Goal: Transaction & Acquisition: Purchase product/service

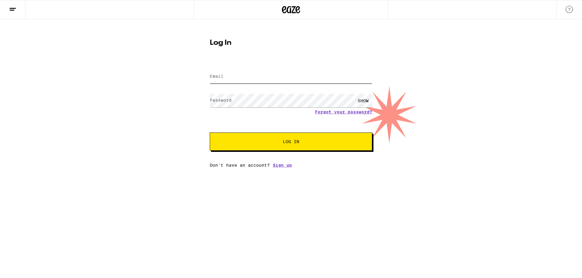
type input "[EMAIL_ADDRESS][DOMAIN_NAME]"
click at [273, 143] on span "Log In" at bounding box center [290, 142] width 113 height 4
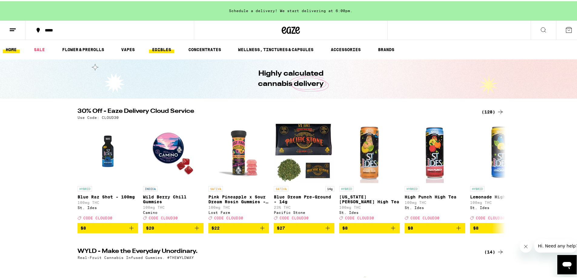
click at [165, 49] on link "EDIBLES" at bounding box center [161, 48] width 25 height 7
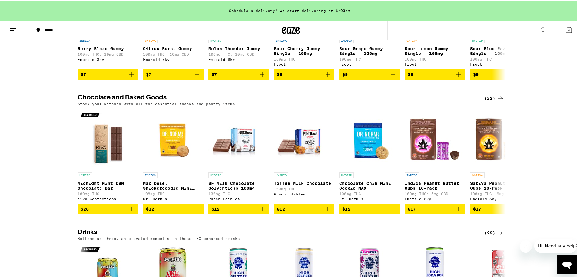
scroll to position [38, 0]
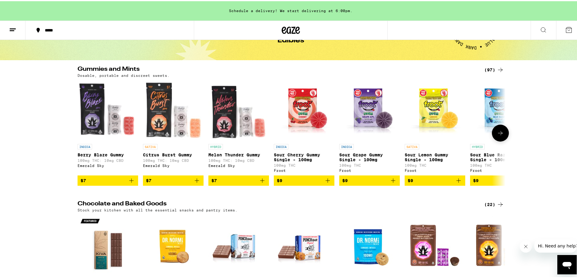
click at [502, 135] on icon at bounding box center [500, 131] width 7 height 7
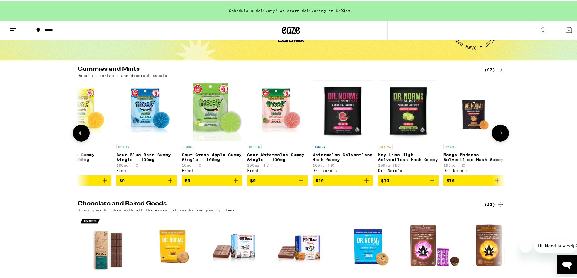
scroll to position [0, 361]
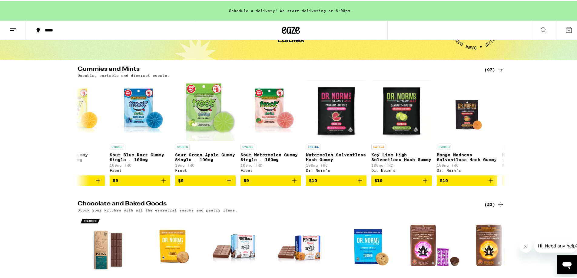
click at [491, 69] on div "(97)" at bounding box center [494, 68] width 20 height 7
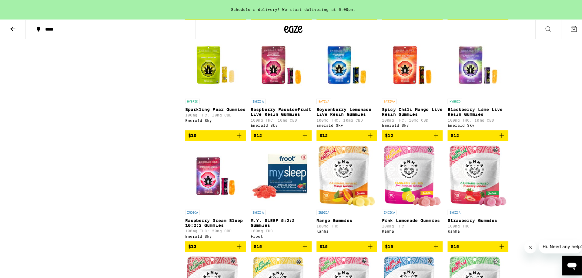
scroll to position [505, 0]
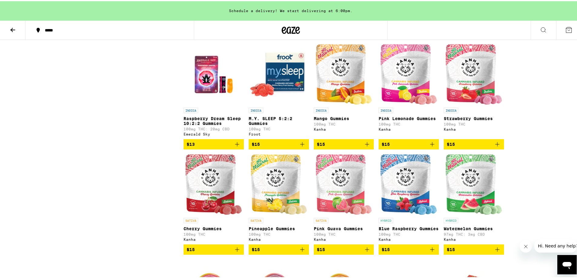
click at [496, 147] on icon "Add to bag" at bounding box center [497, 143] width 7 height 7
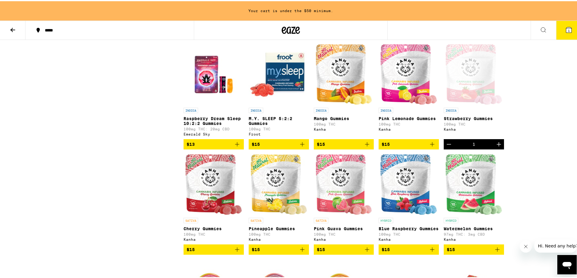
click at [430, 147] on icon "Add to bag" at bounding box center [432, 143] width 7 height 7
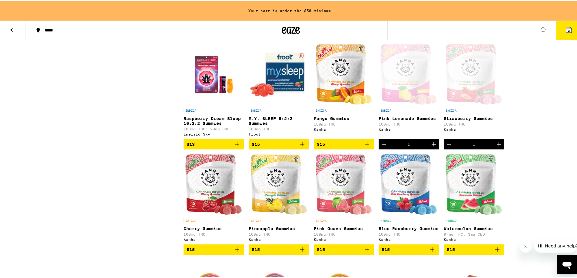
click at [366, 147] on icon "Add to bag" at bounding box center [367, 143] width 7 height 7
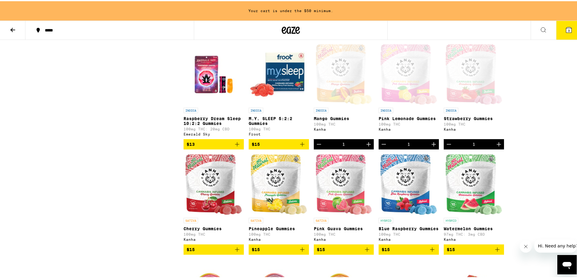
click at [367, 147] on icon "Increment" at bounding box center [368, 143] width 7 height 7
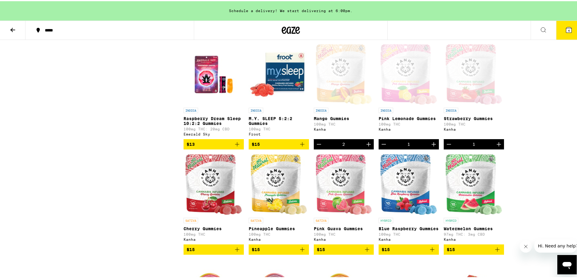
click at [568, 28] on span "4" at bounding box center [569, 30] width 2 height 4
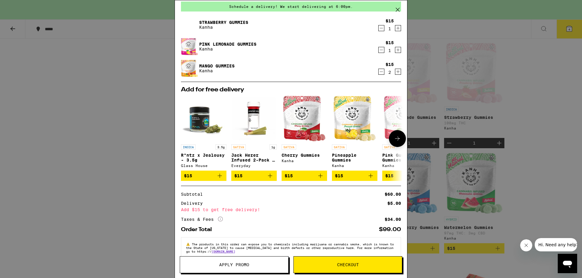
scroll to position [38, 0]
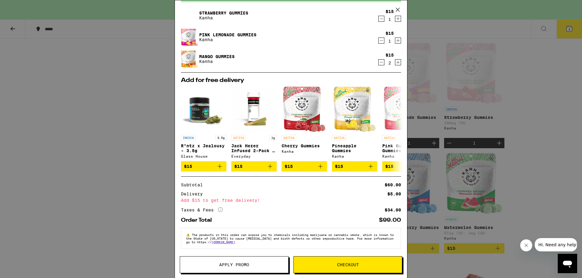
click at [322, 268] on button "Checkout" at bounding box center [347, 265] width 109 height 17
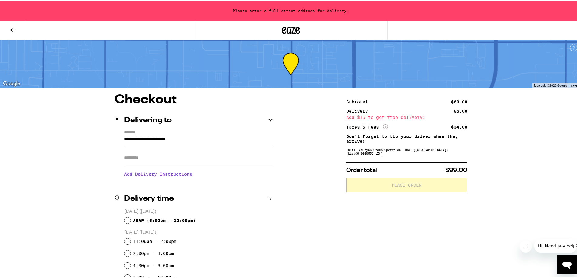
scroll to position [101, 0]
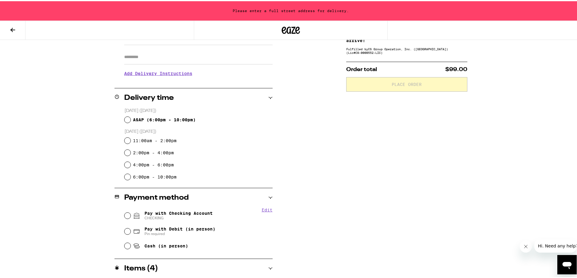
click at [75, 123] on div "**********" at bounding box center [291, 167] width 436 height 351
click at [125, 120] on input "ASAP ( 6:00pm - 10:00pm )" at bounding box center [128, 119] width 6 height 6
radio input "true"
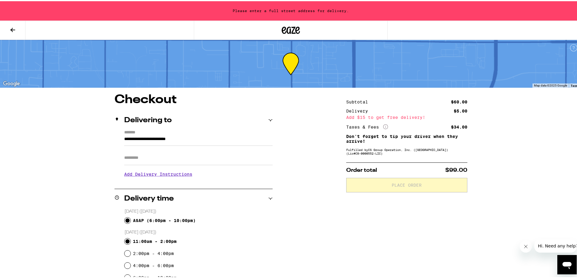
click at [127, 241] on input "11:00am - 2:00pm" at bounding box center [128, 241] width 6 height 6
radio input "true"
click at [163, 160] on input "Apt/Suite" at bounding box center [198, 157] width 148 height 15
click at [216, 135] on input "**********" at bounding box center [198, 140] width 148 height 10
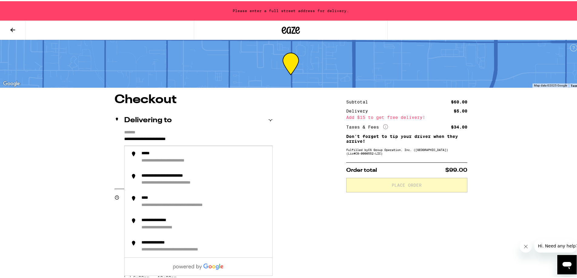
click at [225, 139] on input "**********" at bounding box center [198, 140] width 148 height 10
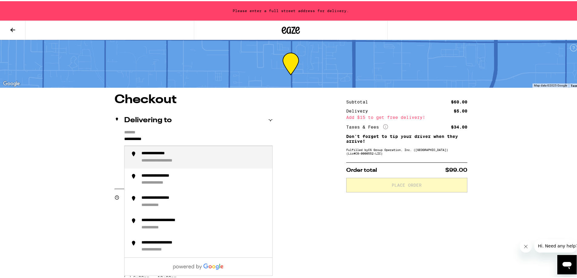
click at [225, 155] on div "**********" at bounding box center [204, 156] width 126 height 13
type input "**********"
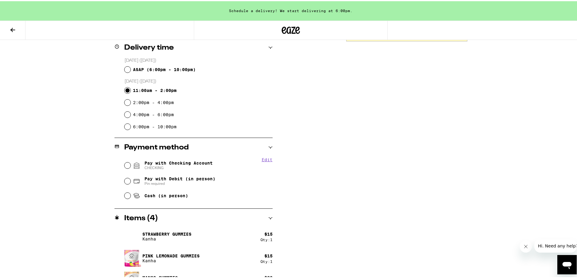
scroll to position [166, 0]
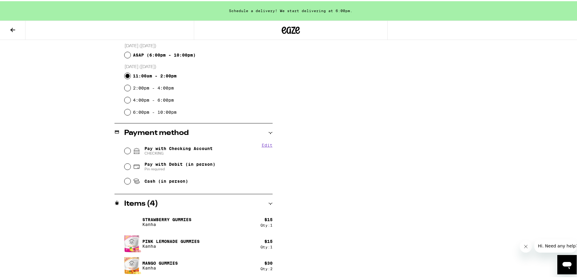
click at [134, 150] on icon at bounding box center [136, 149] width 5 height 5
click at [131, 150] on input "Pay with Checking Account CHECKING" at bounding box center [128, 150] width 6 height 6
radio input "true"
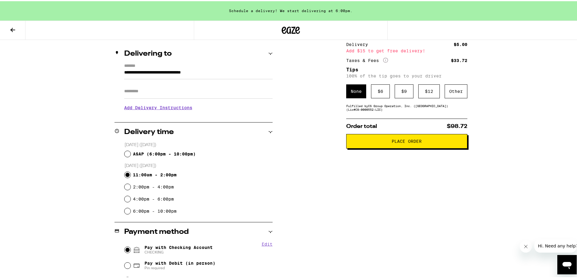
scroll to position [65, 0]
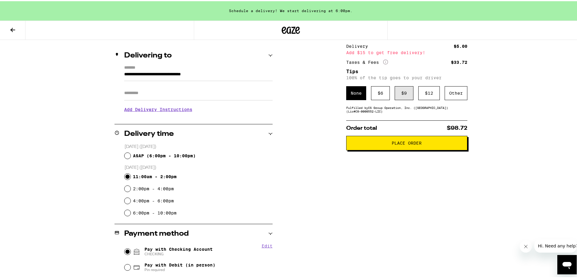
click at [401, 99] on div "$ 9" at bounding box center [404, 92] width 19 height 14
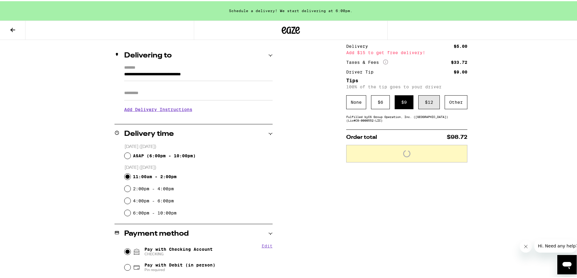
click at [430, 99] on div "$ 12" at bounding box center [429, 101] width 22 height 14
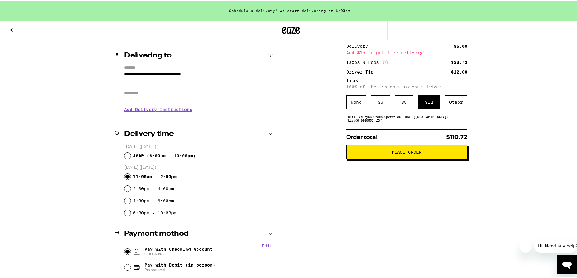
scroll to position [0, 0]
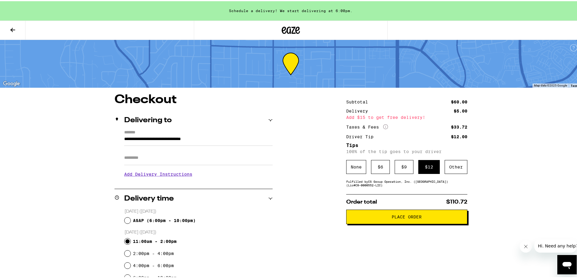
click at [321, 10] on div "Schedule a delivery! We start delivering at 6:00pm." at bounding box center [291, 9] width 582 height 19
drag, startPoint x: 321, startPoint y: 10, endPoint x: 318, endPoint y: 6, distance: 4.8
click at [321, 9] on div "Schedule a delivery! We start delivering at 6:00pm." at bounding box center [291, 9] width 582 height 19
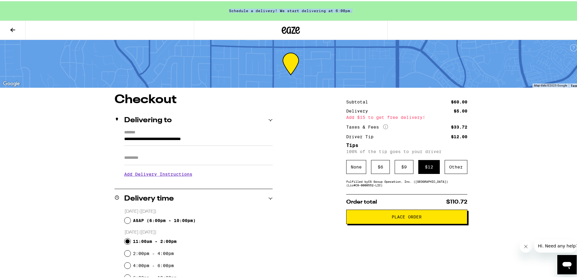
click at [15, 29] on icon at bounding box center [12, 28] width 7 height 7
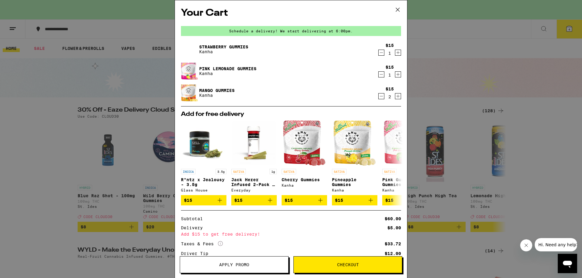
drag, startPoint x: 536, startPoint y: 76, endPoint x: 530, endPoint y: 73, distance: 6.2
click at [535, 75] on div "Your Cart Schedule a delivery! We start delivering at 6:00pm. Strawberry Gummie…" at bounding box center [291, 139] width 582 height 278
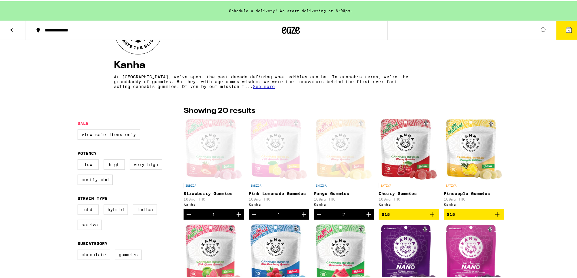
scroll to position [101, 0]
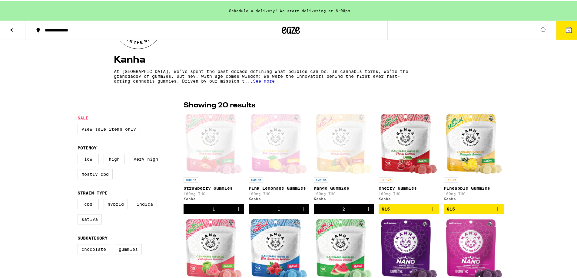
click at [144, 214] on div "CBD Hybrid Indica Sativa" at bounding box center [131, 213] width 106 height 30
click at [138, 208] on label "Indica" at bounding box center [145, 203] width 24 height 10
click at [79, 199] on input "Indica" at bounding box center [79, 199] width 0 height 0
checkbox input "true"
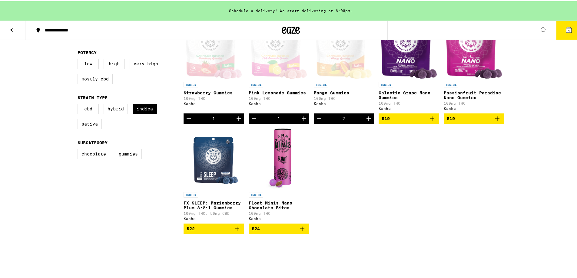
scroll to position [202, 0]
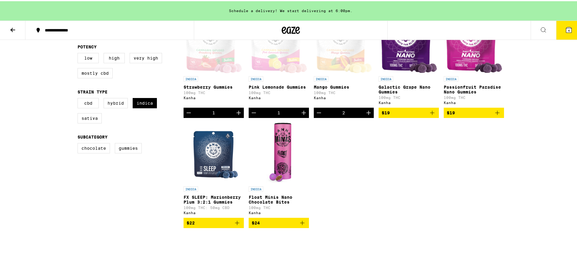
click at [197, 47] on div "Open page for Strawberry Gummies from Kanha" at bounding box center [213, 42] width 57 height 61
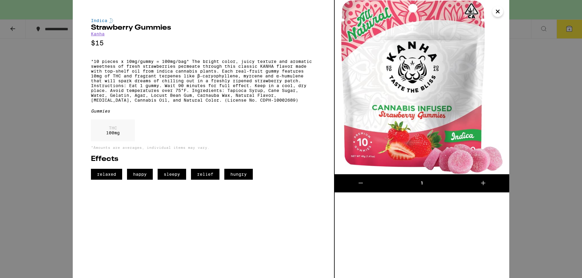
click at [48, 188] on div "Indica Strawberry Gummies Kanha $15 *10 pieces x 10mg/gummy = 100mg/bag* The br…" at bounding box center [291, 139] width 582 height 278
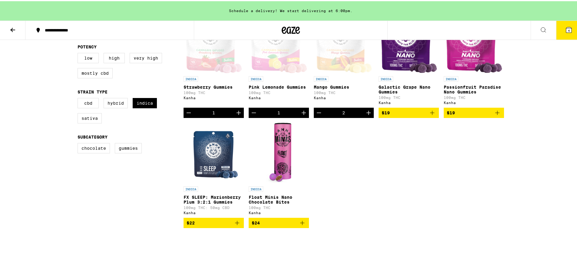
click at [237, 107] on link "INDICA Strawberry Gummies 100mg THC Kanha" at bounding box center [214, 59] width 60 height 95
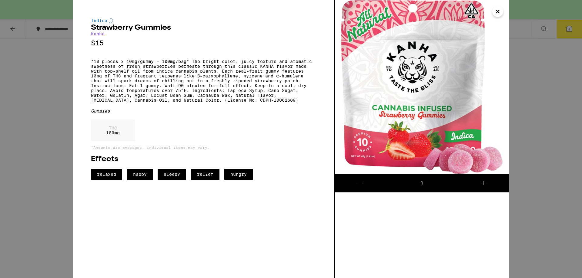
click at [37, 149] on div "Indica Strawberry Gummies Kanha $15 *10 pieces x 10mg/gummy = 100mg/bag* The br…" at bounding box center [291, 139] width 582 height 278
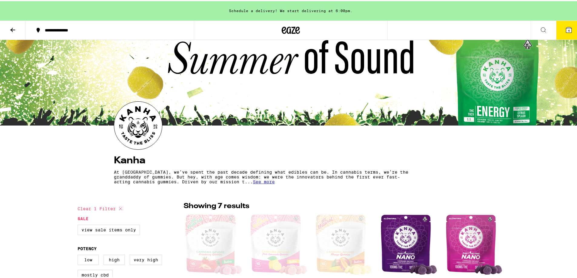
click at [565, 28] on icon at bounding box center [568, 28] width 7 height 7
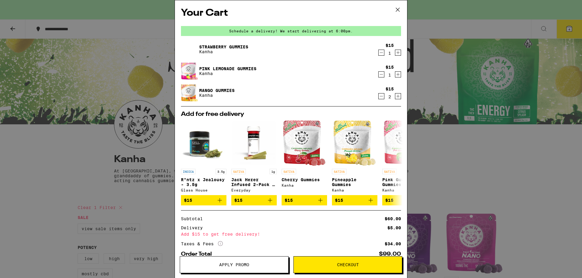
drag, startPoint x: 239, startPoint y: 269, endPoint x: 374, endPoint y: 231, distance: 140.8
click at [373, 233] on div "Your Cart Schedule a delivery! We start delivering at 6:00pm. Strawberry Gummie…" at bounding box center [291, 139] width 233 height 278
click at [333, 273] on button "Checkout" at bounding box center [347, 265] width 109 height 17
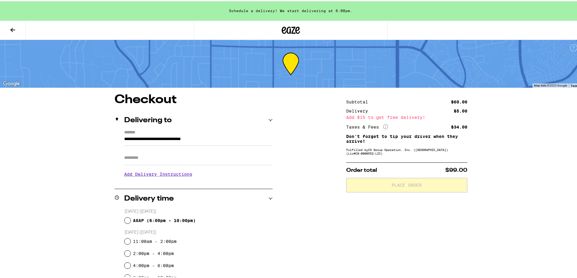
scroll to position [101, 0]
